Goal: Information Seeking & Learning: Learn about a topic

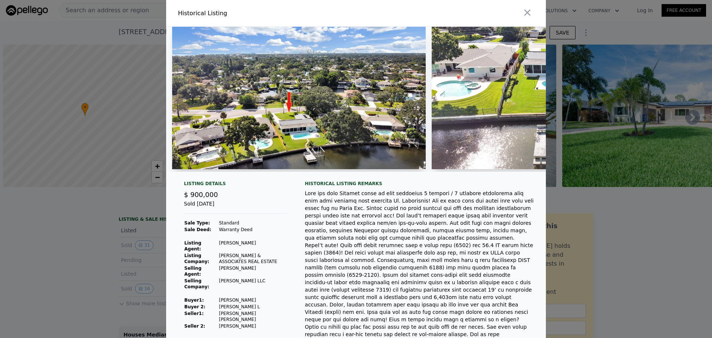
scroll to position [0, 2122]
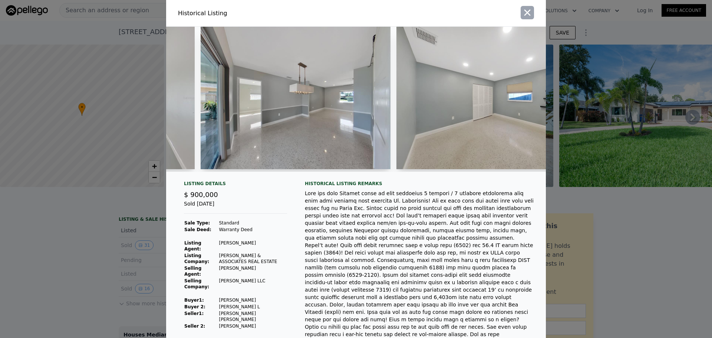
click at [523, 13] on icon "button" at bounding box center [527, 12] width 10 height 10
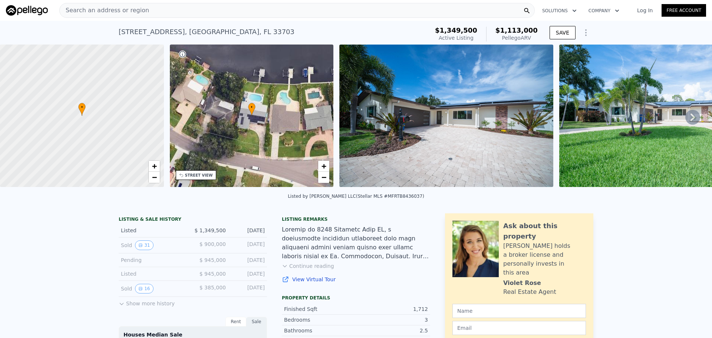
click at [99, 7] on span "Search an address or region" at bounding box center [104, 10] width 89 height 9
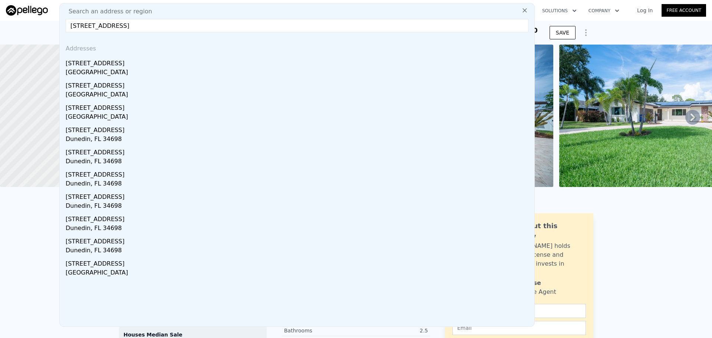
type input "[STREET_ADDRESS]"
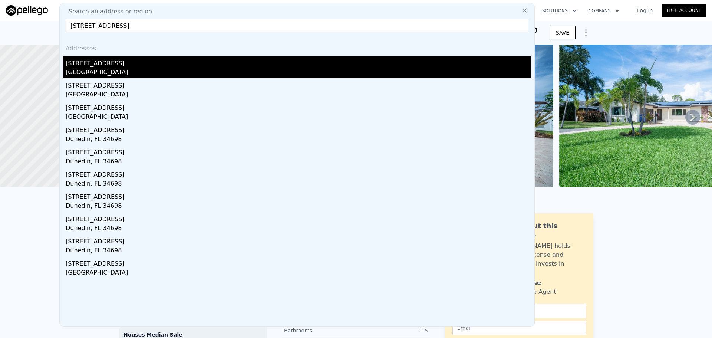
click at [95, 67] on div "[STREET_ADDRESS]" at bounding box center [299, 62] width 466 height 12
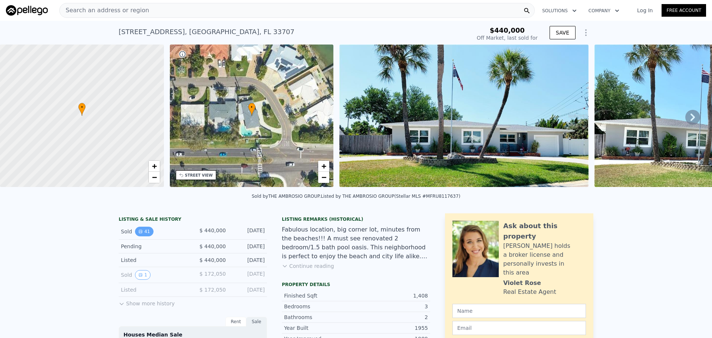
click at [141, 236] on button "41" at bounding box center [144, 232] width 18 height 10
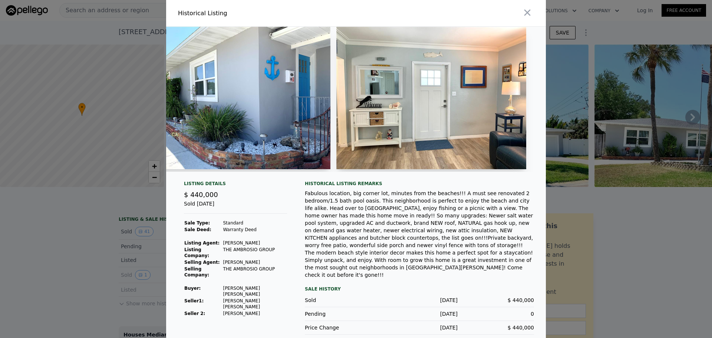
scroll to position [0, 1199]
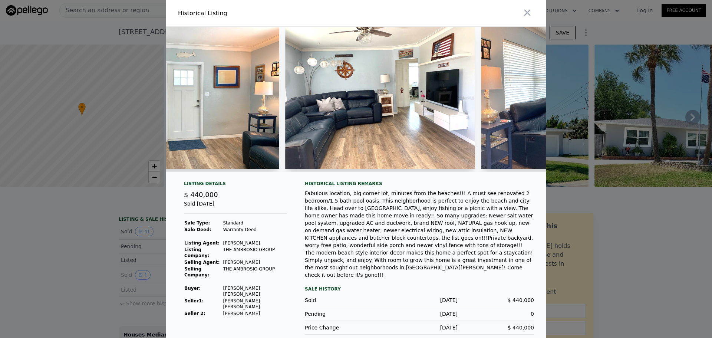
type input "$ 772,000"
type input "$ 250,361"
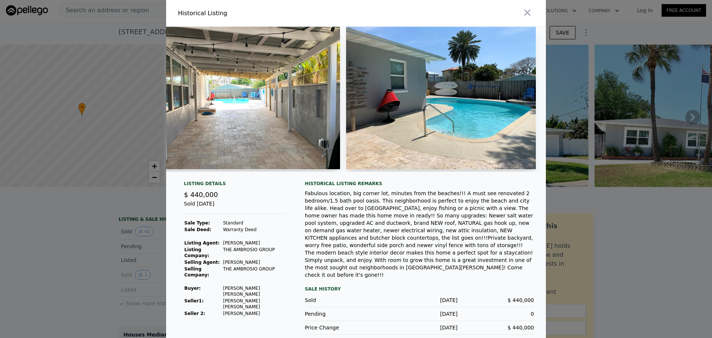
scroll to position [0, 4011]
